Goal: Task Accomplishment & Management: Complete application form

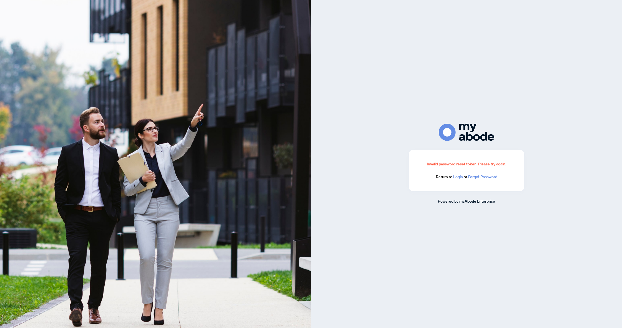
click at [458, 176] on link "Login" at bounding box center [458, 176] width 10 height 5
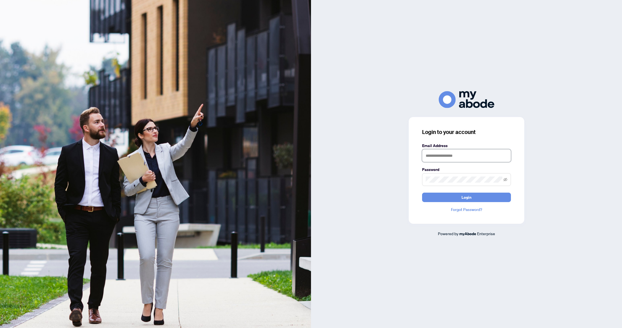
type input "**********"
click at [466, 197] on button "Login" at bounding box center [466, 196] width 89 height 9
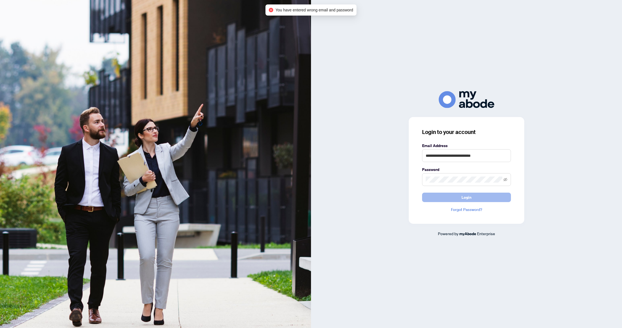
drag, startPoint x: 462, startPoint y: 196, endPoint x: 465, endPoint y: 198, distance: 2.9
click at [462, 197] on span "Login" at bounding box center [466, 197] width 10 height 9
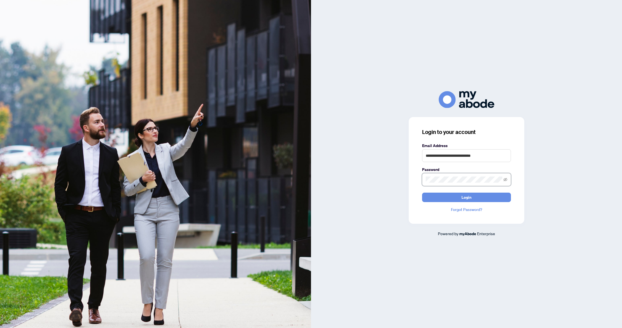
click at [398, 183] on div "**********" at bounding box center [466, 163] width 311 height 145
click at [466, 197] on button "Login" at bounding box center [466, 196] width 89 height 9
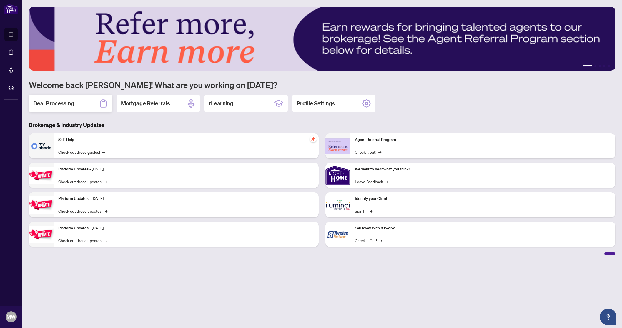
click at [44, 107] on h2 "Deal Processing" at bounding box center [53, 103] width 41 height 8
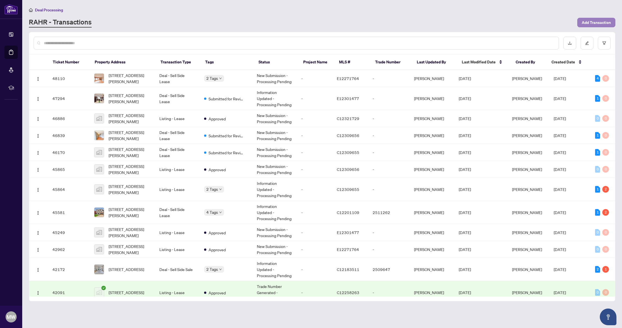
click at [600, 23] on span "Add Transaction" at bounding box center [596, 22] width 29 height 9
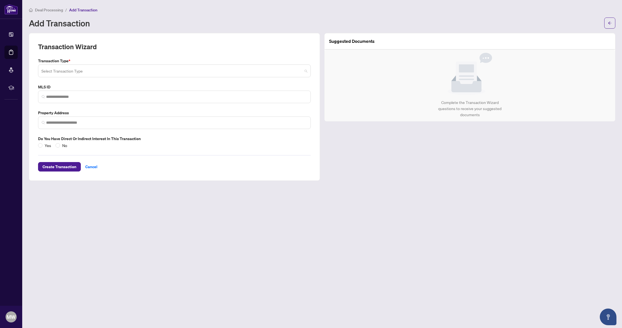
click at [114, 68] on input "search" at bounding box center [171, 72] width 261 height 12
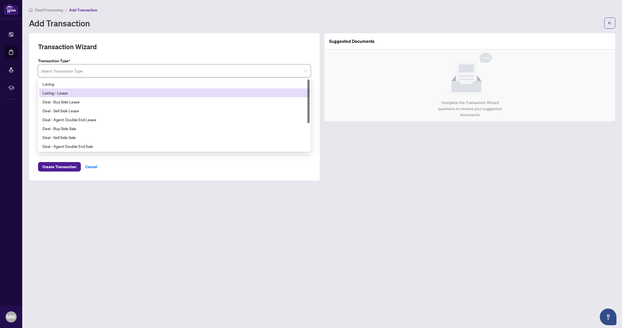
click at [97, 91] on div "Listing - Lease" at bounding box center [174, 93] width 264 height 6
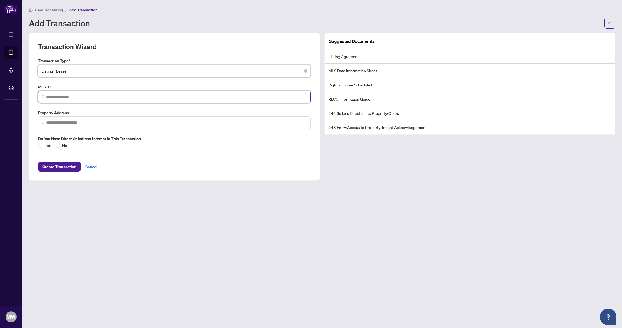
click at [95, 94] on input "search" at bounding box center [176, 97] width 261 height 6
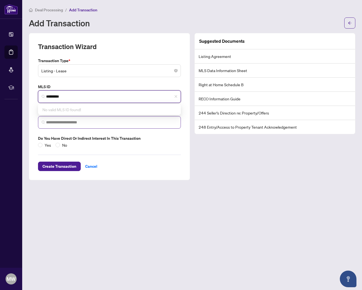
type input "*********"
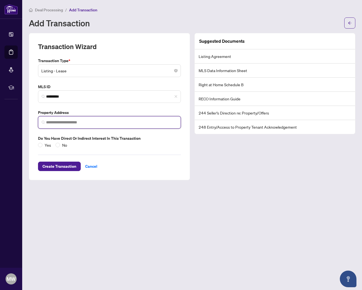
click at [84, 123] on input "search" at bounding box center [111, 123] width 131 height 6
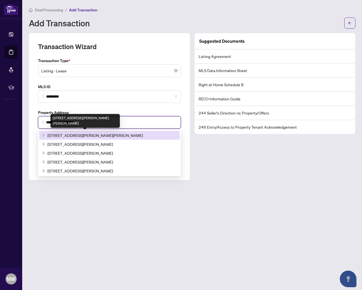
click at [64, 135] on span "[STREET_ADDRESS][PERSON_NAME][PERSON_NAME]" at bounding box center [94, 135] width 95 height 6
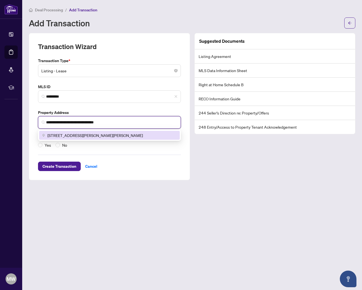
drag, startPoint x: 106, startPoint y: 136, endPoint x: 129, endPoint y: 169, distance: 39.6
click at [107, 137] on span "[STREET_ADDRESS][PERSON_NAME][PERSON_NAME]" at bounding box center [94, 135] width 95 height 6
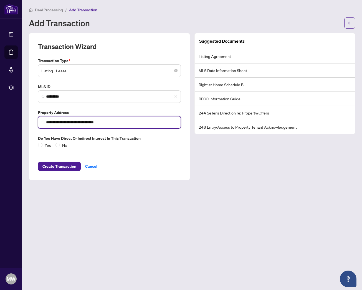
type input "**********"
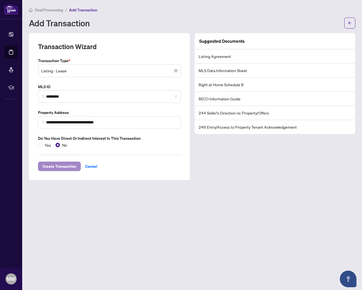
click at [65, 166] on span "Create Transaction" at bounding box center [59, 166] width 34 height 9
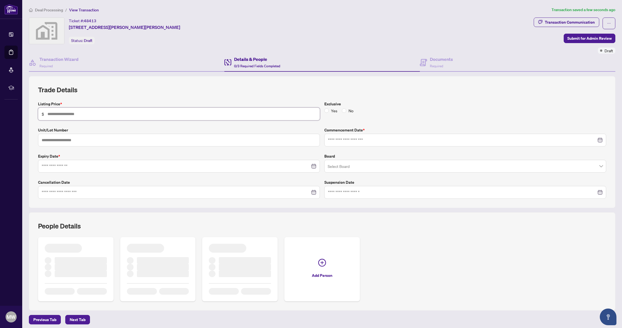
click at [89, 115] on input "text" at bounding box center [181, 114] width 269 height 6
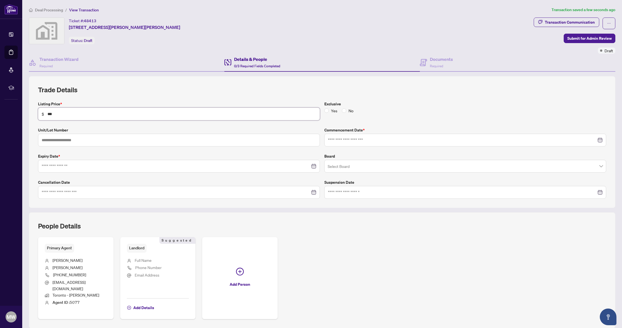
type input "*****"
click at [347, 137] on input at bounding box center [462, 140] width 268 height 6
type input "**********"
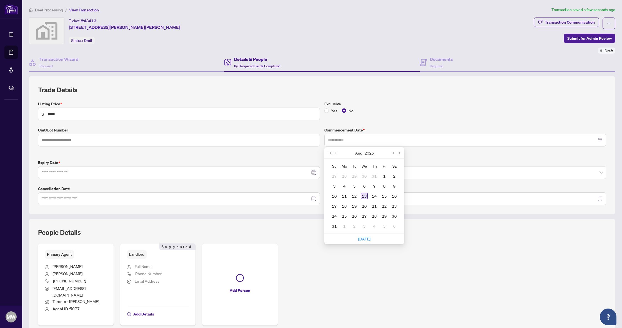
click at [364, 195] on div "13" at bounding box center [364, 195] width 7 height 7
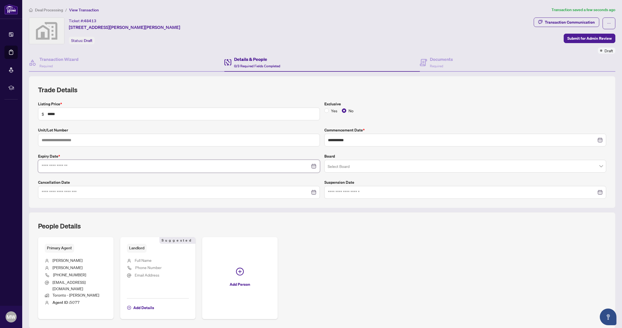
click at [104, 167] on input at bounding box center [176, 166] width 268 height 6
click at [107, 177] on button "Next month (PageDown)" at bounding box center [106, 178] width 6 height 11
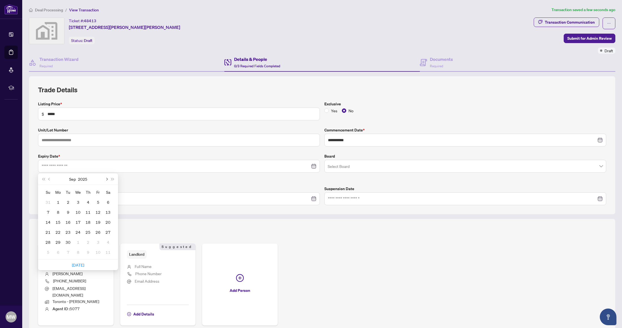
click at [107, 177] on button "Next month (PageDown)" at bounding box center [106, 178] width 6 height 11
type input "**********"
click at [88, 222] on div "13" at bounding box center [88, 221] width 7 height 7
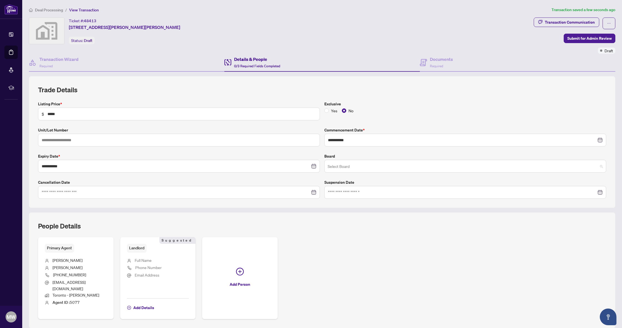
click at [339, 169] on input "search" at bounding box center [463, 167] width 270 height 12
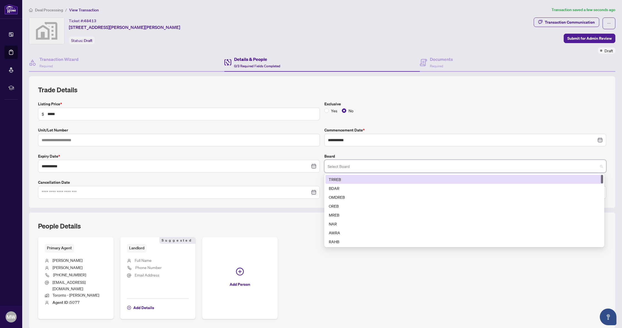
click at [337, 179] on div "TRREB" at bounding box center [464, 179] width 271 height 6
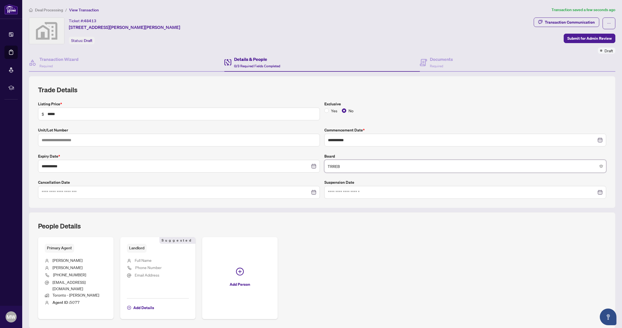
scroll to position [39, 0]
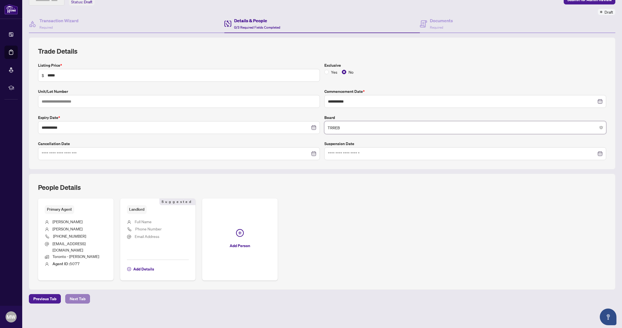
click at [74, 300] on span "Next Tab" at bounding box center [78, 298] width 16 height 9
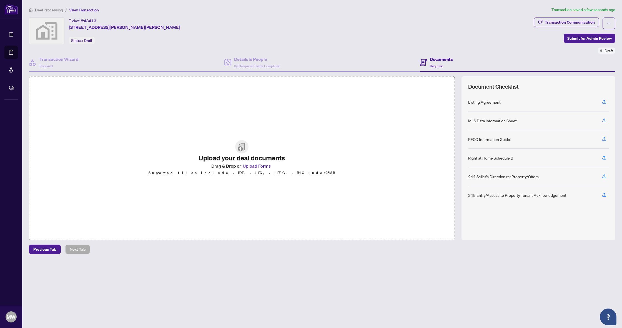
click at [252, 165] on button "Upload Forms" at bounding box center [256, 165] width 31 height 7
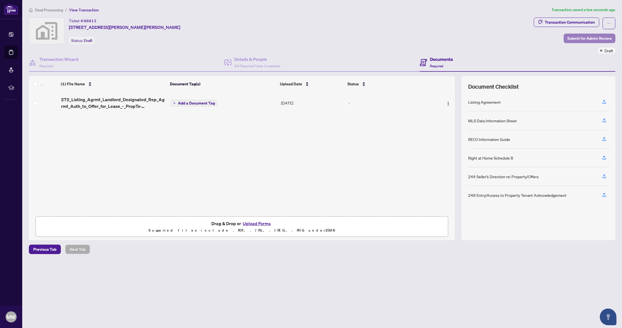
click at [571, 39] on span "Submit for Admin Review" at bounding box center [589, 38] width 44 height 9
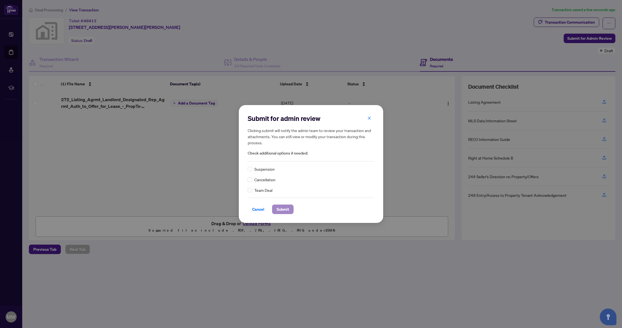
click at [288, 206] on span "Submit" at bounding box center [283, 209] width 12 height 9
